Goal: Task Accomplishment & Management: Complete application form

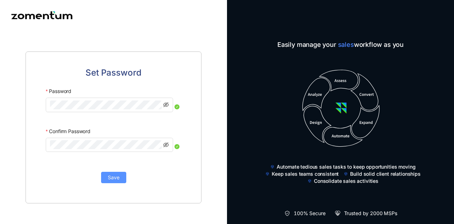
click at [120, 178] on button "Save" at bounding box center [113, 177] width 25 height 11
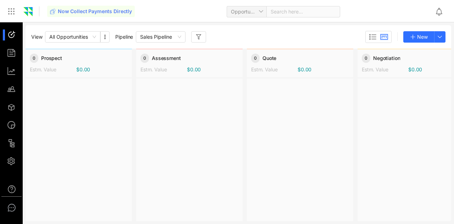
click at [138, 122] on div at bounding box center [189, 149] width 106 height 142
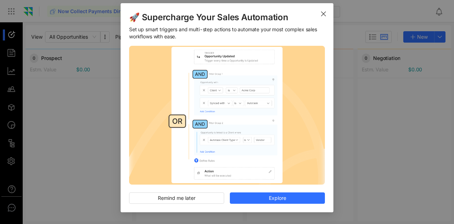
click at [318, 13] on span "Close" at bounding box center [324, 13] width 20 height 20
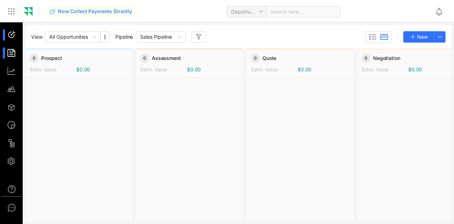
click at [4, 51] on li at bounding box center [11, 53] width 17 height 11
click at [9, 76] on div at bounding box center [14, 71] width 15 height 11
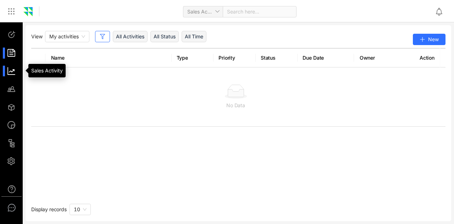
click at [13, 49] on div at bounding box center [14, 53] width 15 height 11
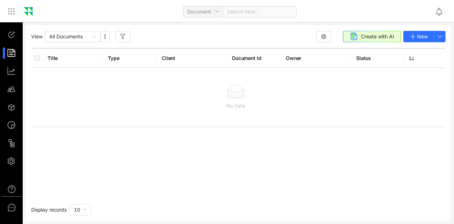
click at [5, 40] on ul at bounding box center [11, 97] width 23 height 151
click at [9, 38] on div at bounding box center [14, 34] width 15 height 11
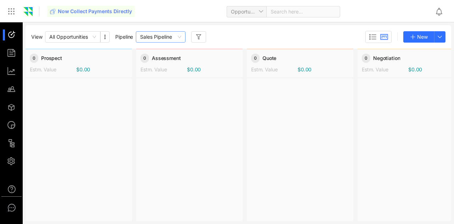
click at [165, 39] on span "Sales Pipeline" at bounding box center [160, 37] width 41 height 11
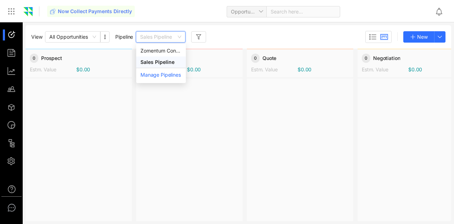
click at [168, 38] on span "Sales Pipeline" at bounding box center [160, 37] width 41 height 11
